Goal: Information Seeking & Learning: Learn about a topic

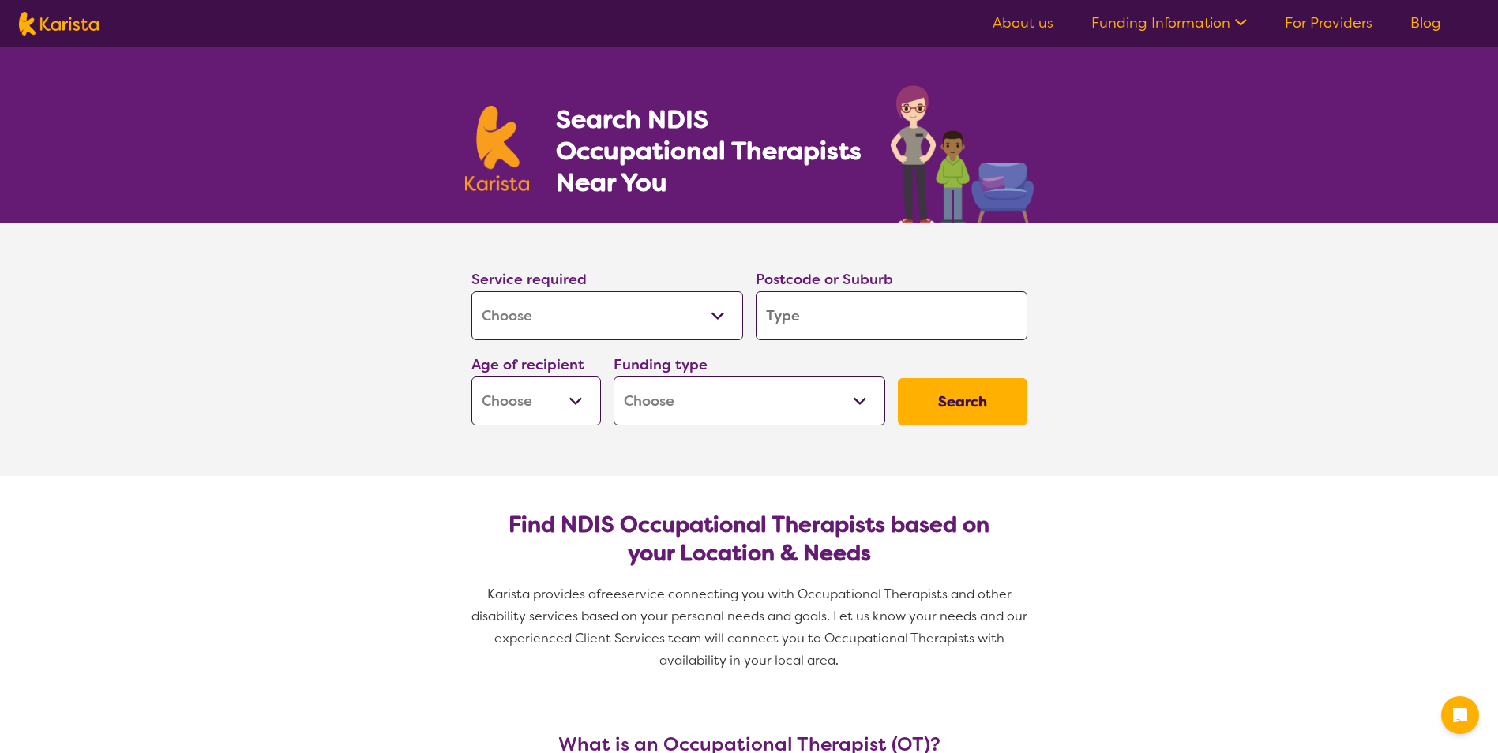
select select "[MEDICAL_DATA]"
type input "4"
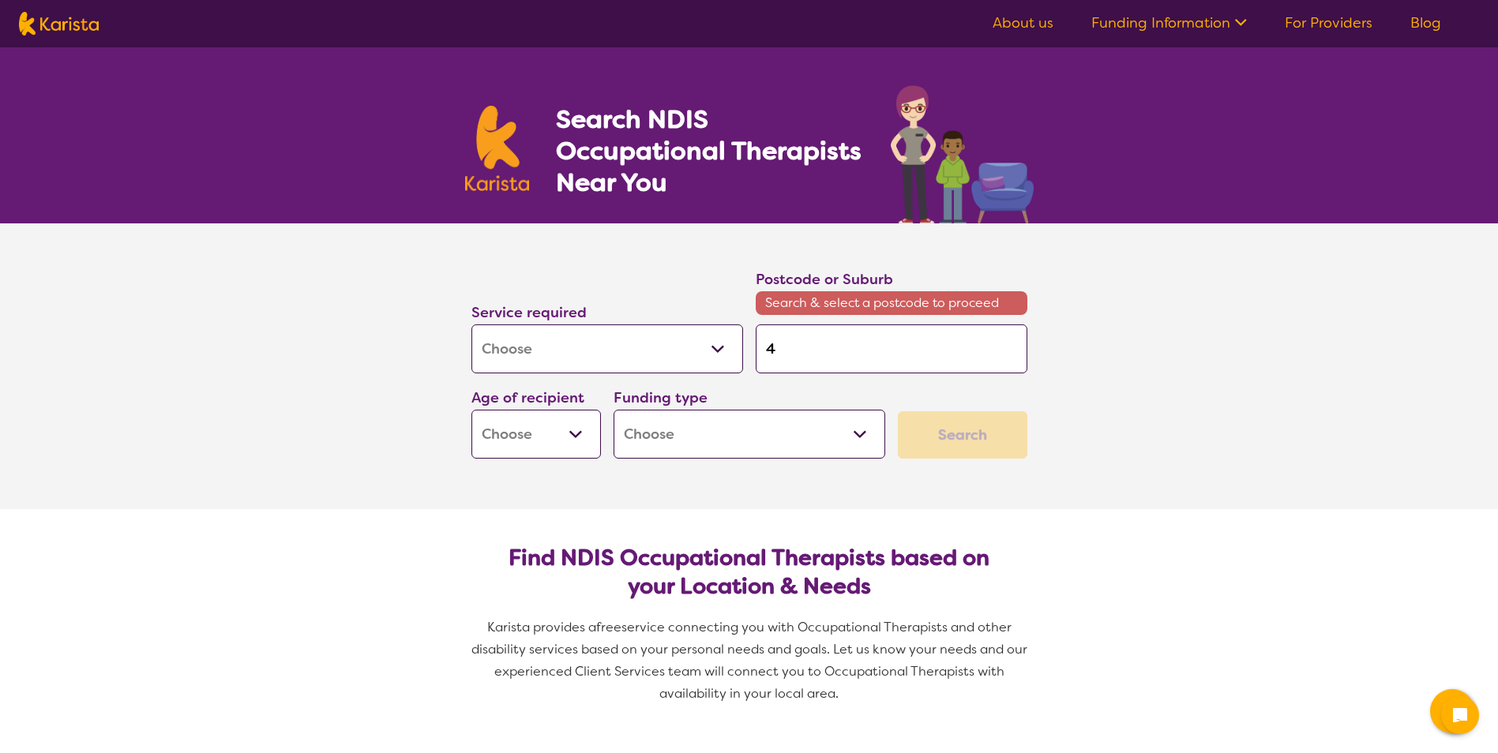
type input "41"
type input "415"
type input "4157"
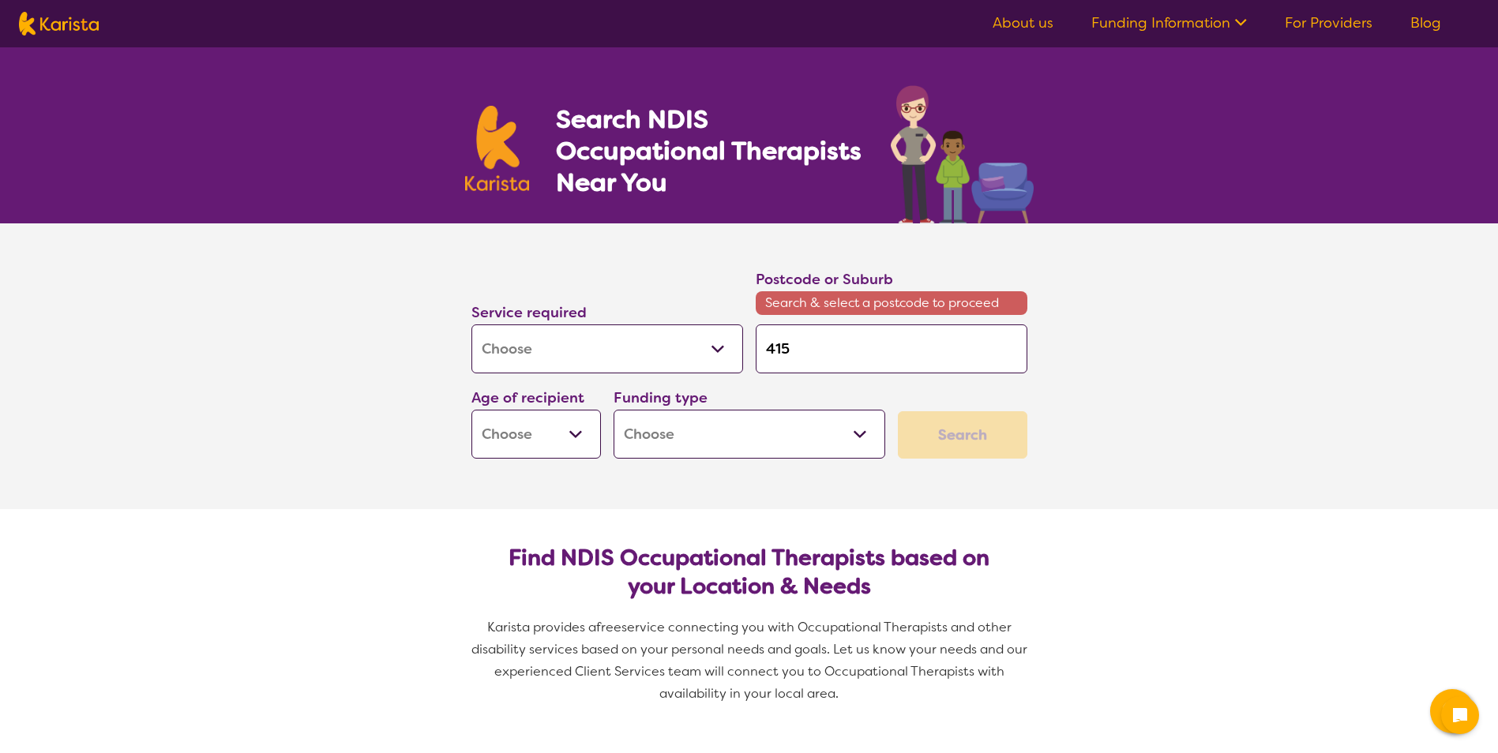
type input "4157"
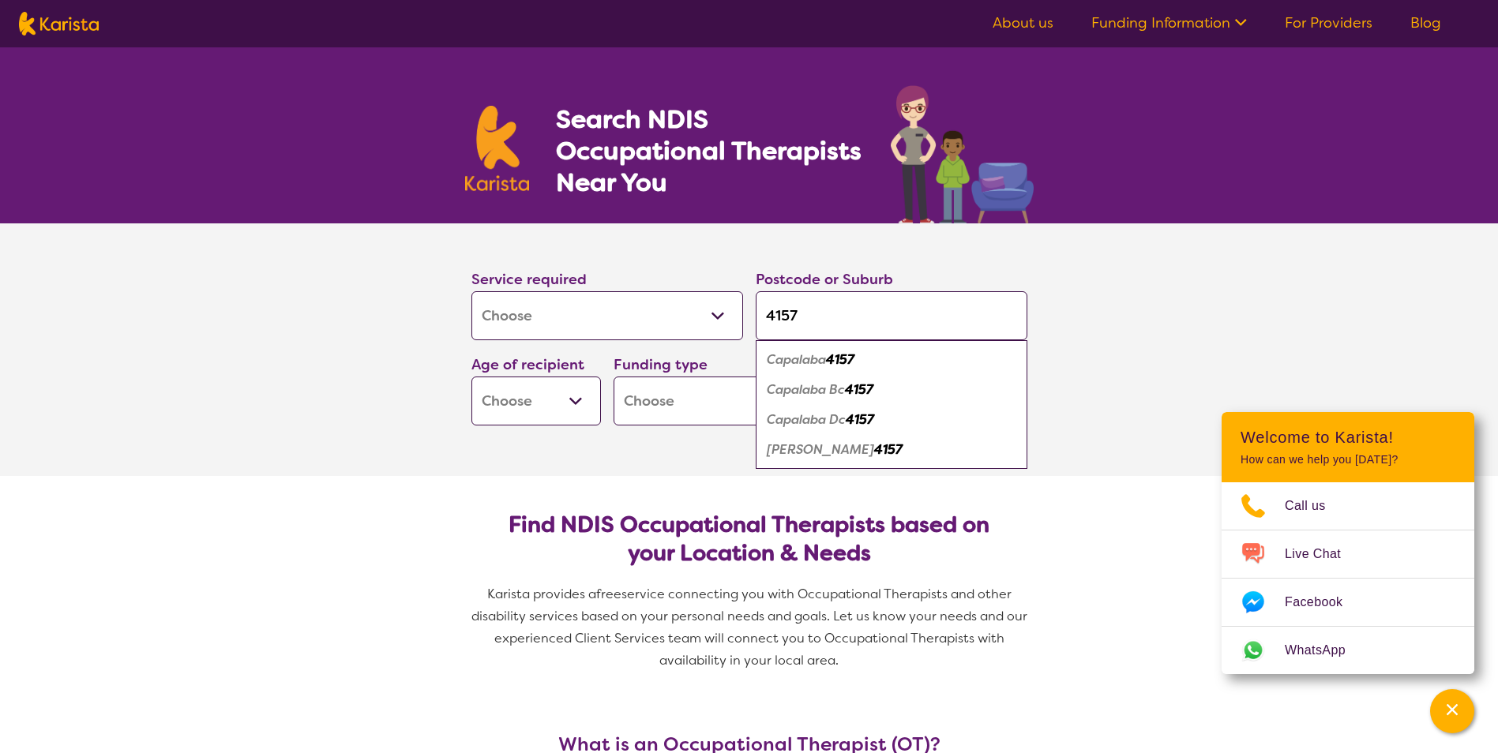
type input "4157"
click at [793, 362] on em "Capalaba" at bounding box center [796, 359] width 59 height 17
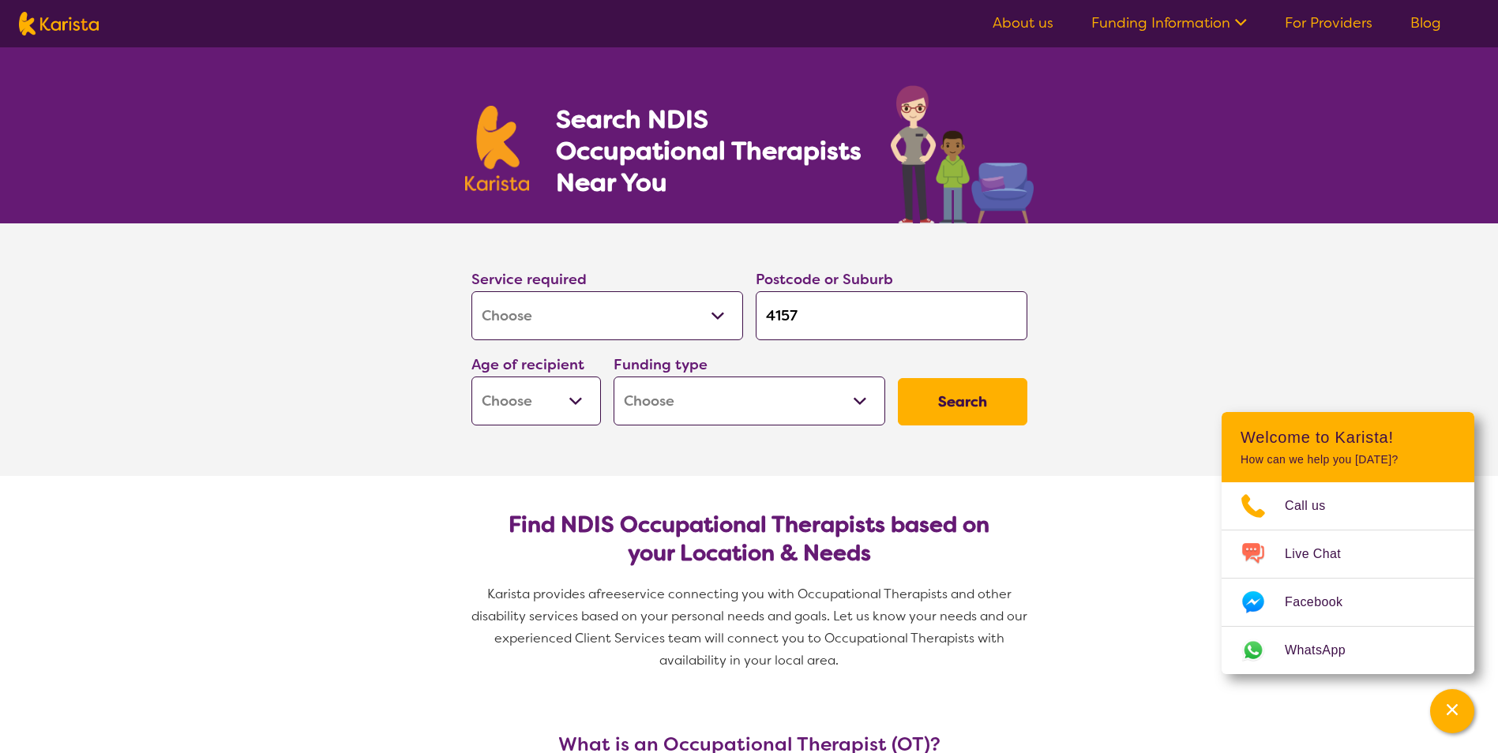
click at [719, 410] on select "Home Care Package (HCP) National Disability Insurance Scheme (NDIS) I don't know" at bounding box center [749, 401] width 272 height 49
select select "i-don-t-know"
click at [613, 377] on select "Home Care Package (HCP) National Disability Insurance Scheme (NDIS) I don't know" at bounding box center [749, 401] width 272 height 49
select select "i-don-t-know"
click at [576, 411] on select "Early Childhood - 0 to 9 Child - 10 to 11 Adolescent - 12 to 17 Adult - 18 to 6…" at bounding box center [535, 401] width 129 height 49
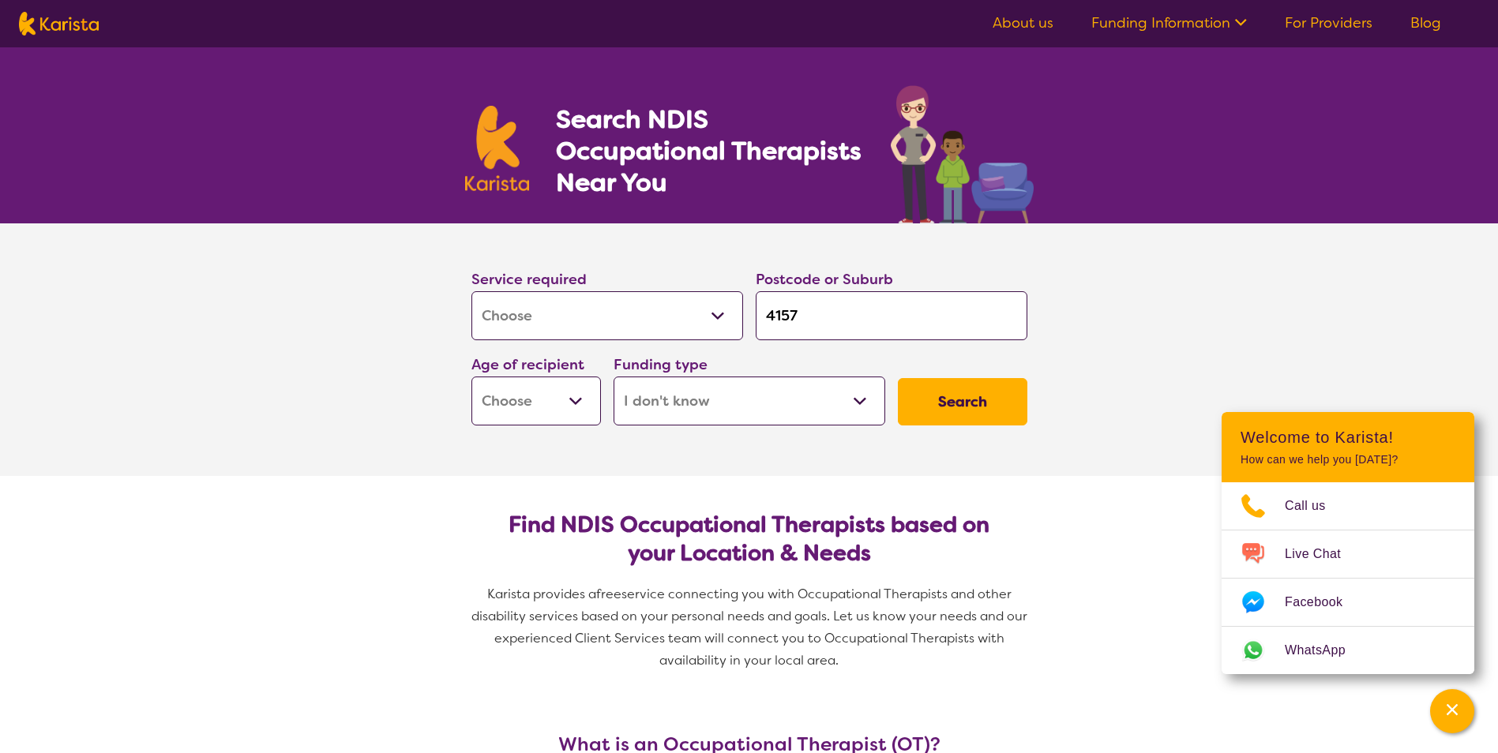
select select "AG"
click at [471, 377] on select "Early Childhood - 0 to 9 Child - 10 to 11 Adolescent - 12 to 17 Adult - 18 to 6…" at bounding box center [535, 401] width 129 height 49
select select "AG"
click at [938, 411] on button "Search" at bounding box center [962, 401] width 129 height 47
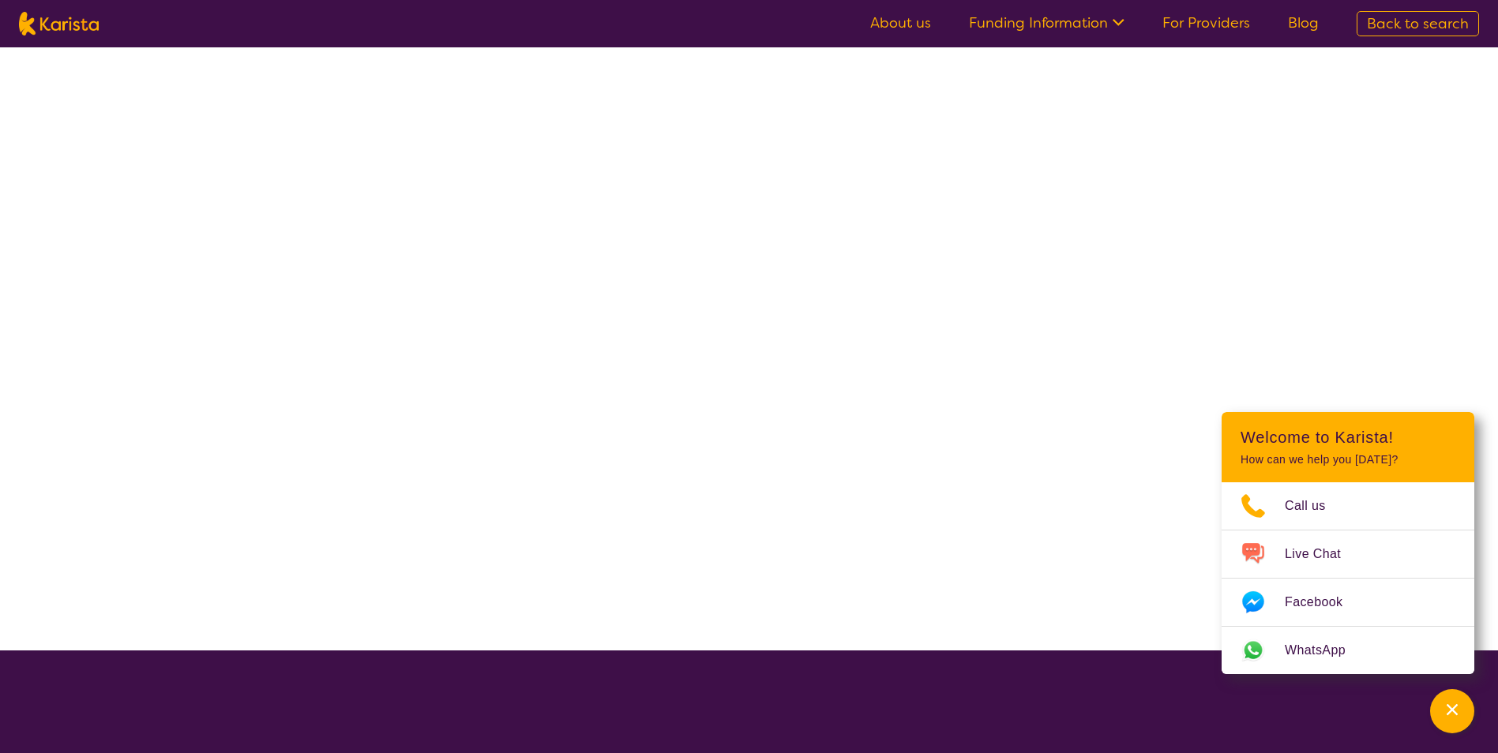
select select "[MEDICAL_DATA]"
select select "AG"
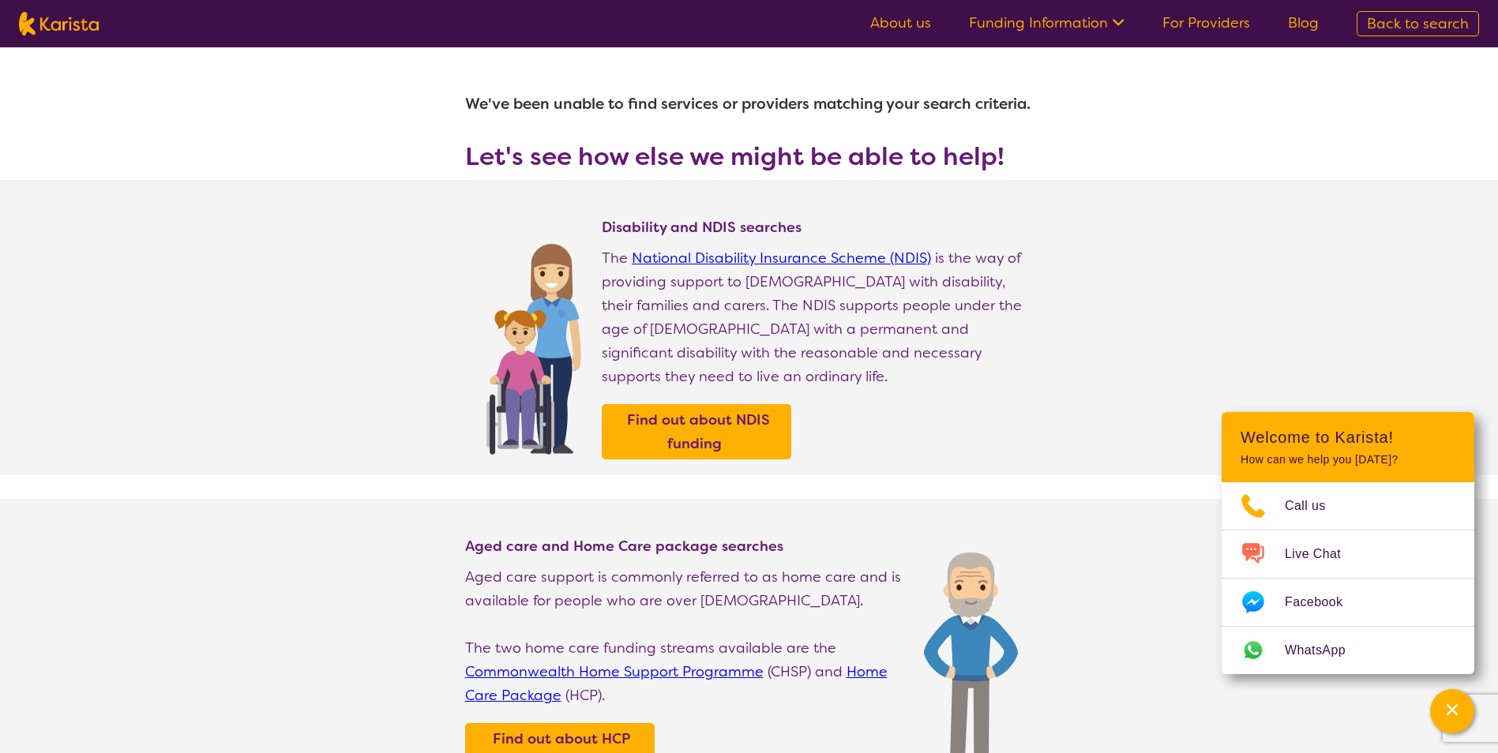
click at [1029, 367] on div "Disability and NDIS searches The National Disability Insurance Scheme (NDIS) is…" at bounding box center [818, 346] width 432 height 257
select select "[MEDICAL_DATA]"
select select "AG"
select select "i-don-t-know"
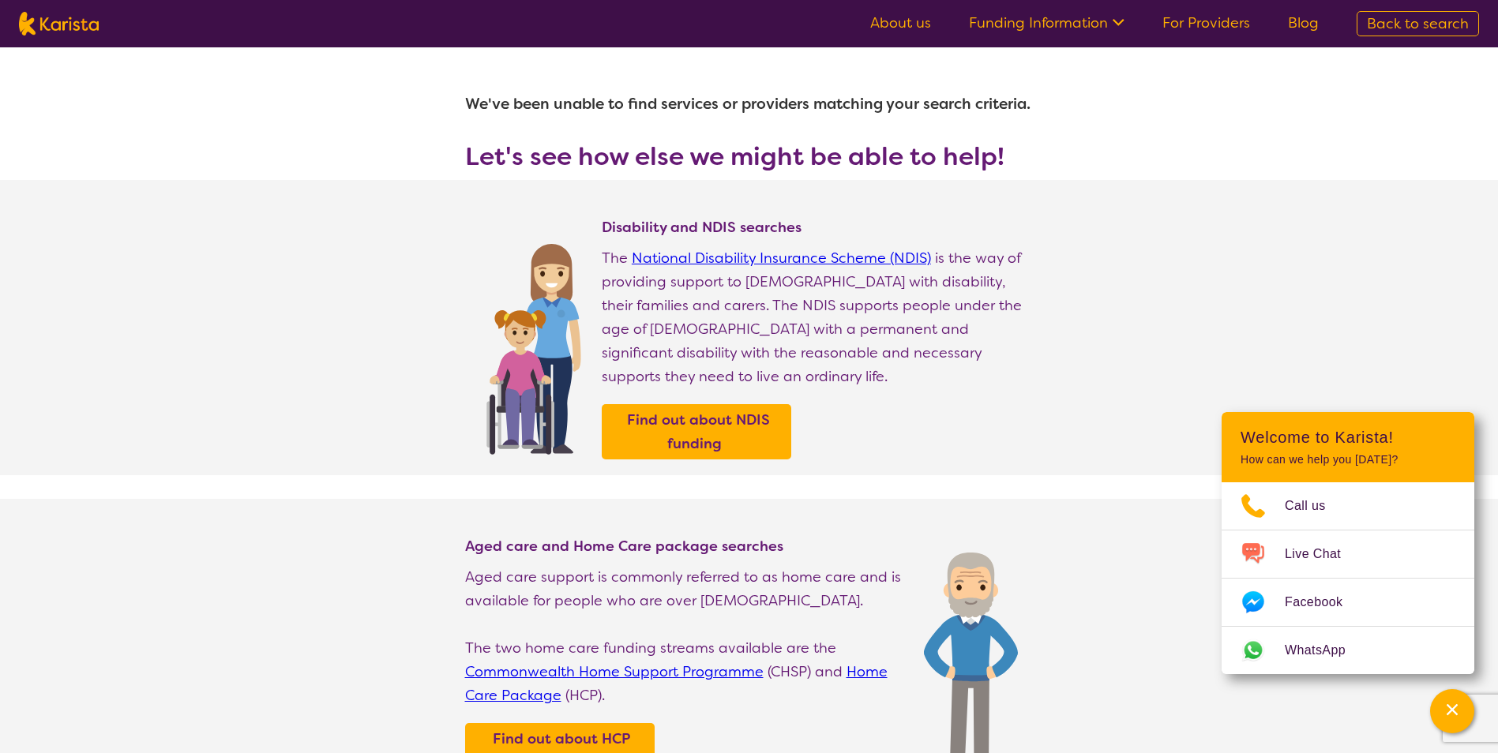
select select "[MEDICAL_DATA]"
select select "AG"
select select "i-don-t-know"
